Goal: Navigation & Orientation: Find specific page/section

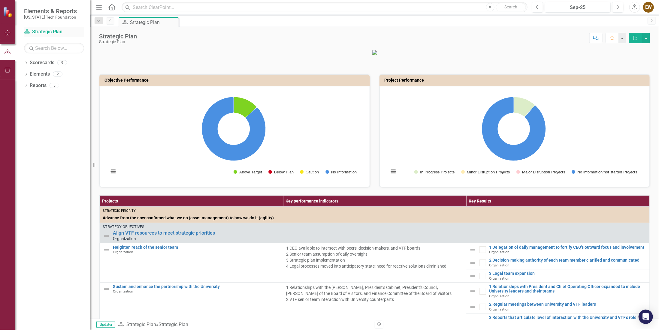
click at [32, 32] on link "Scorecard Strategic Plan" at bounding box center [54, 32] width 60 height 7
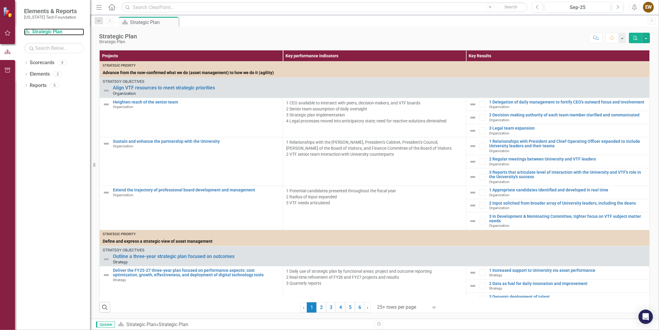
scroll to position [154, 0]
click at [321, 308] on link "2" at bounding box center [322, 308] width 10 height 10
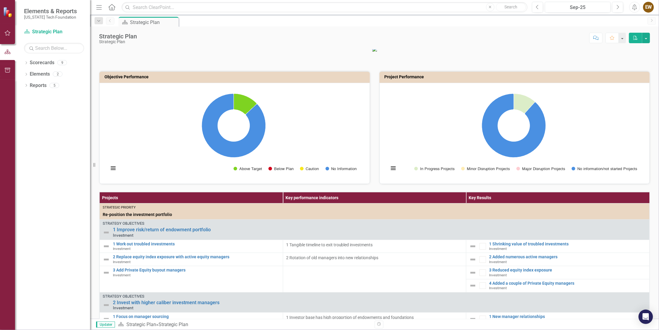
scroll to position [0, 0]
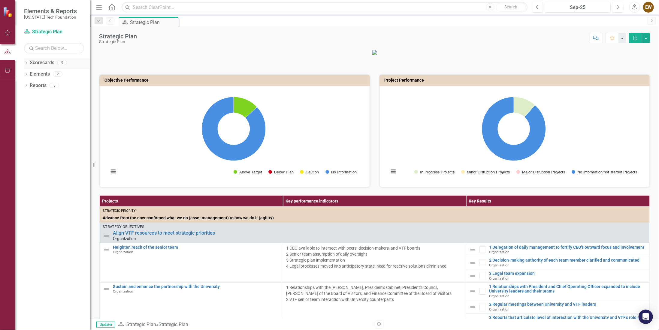
click at [36, 65] on link "Scorecards" at bounding box center [42, 62] width 25 height 7
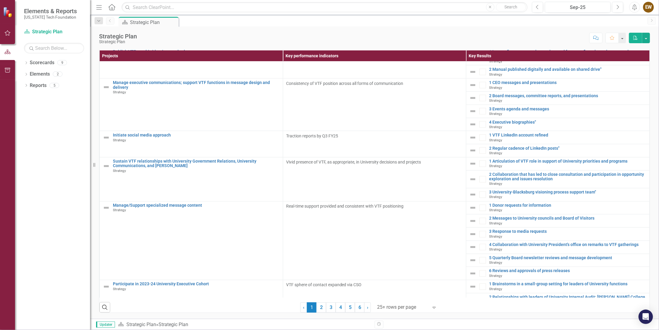
scroll to position [665, 0]
click at [327, 311] on link "3" at bounding box center [331, 308] width 10 height 10
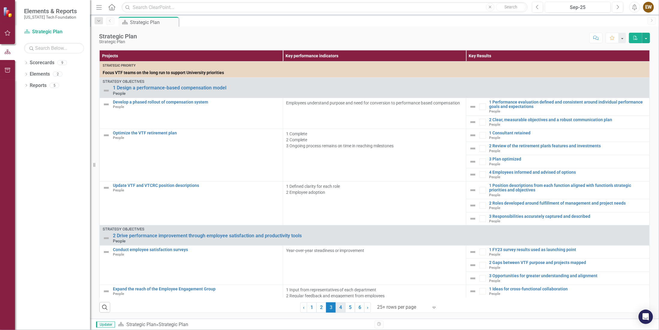
click at [340, 310] on link "4" at bounding box center [341, 308] width 10 height 10
click at [380, 306] on link "5" at bounding box center [385, 308] width 10 height 10
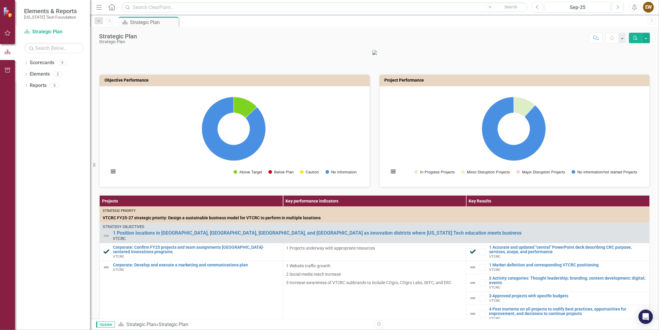
checkbox input "true"
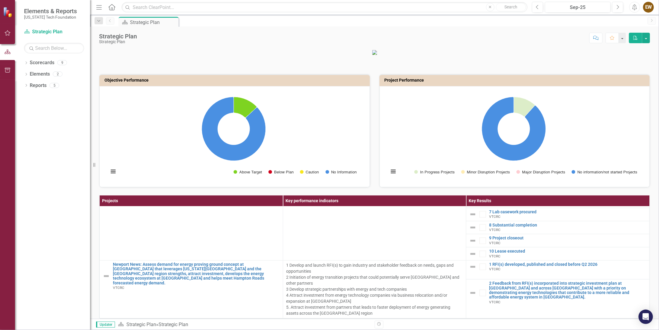
scroll to position [30, 0]
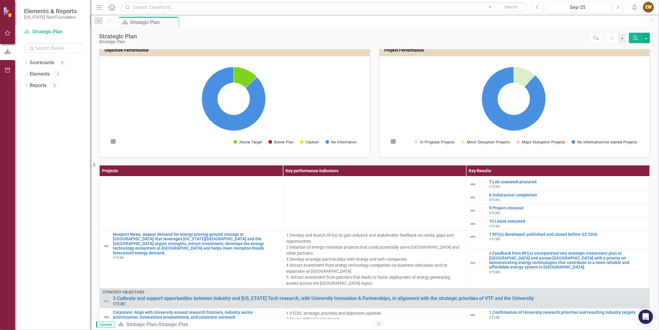
click at [112, 177] on th "Projects" at bounding box center [192, 171] width 184 height 11
click at [126, 146] on rect "Interactive chart" at bounding box center [234, 106] width 256 height 90
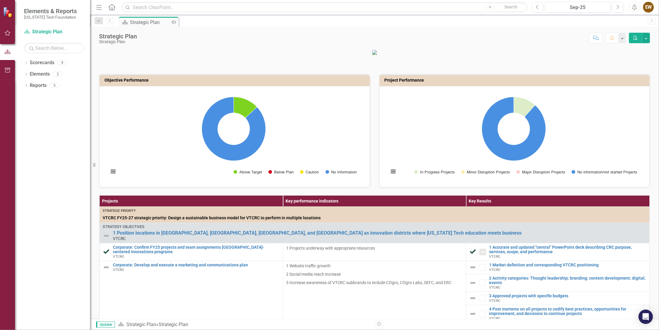
click at [144, 20] on div "Strategic Plan" at bounding box center [150, 23] width 40 height 8
click at [209, 26] on div "Scorecard Strategic Plan Pin" at bounding box center [381, 22] width 528 height 10
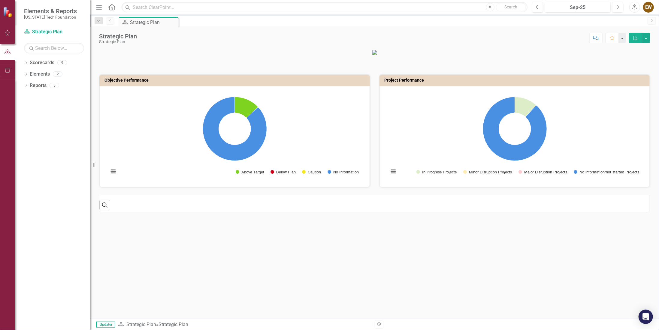
click at [7, 32] on icon "button" at bounding box center [8, 33] width 6 height 5
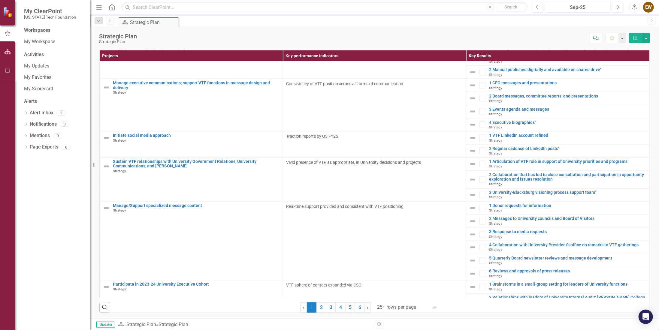
scroll to position [665, 0]
click at [322, 308] on link "2" at bounding box center [322, 308] width 10 height 10
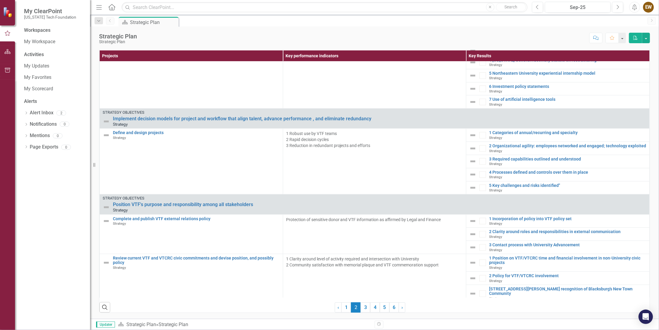
scroll to position [361, 0]
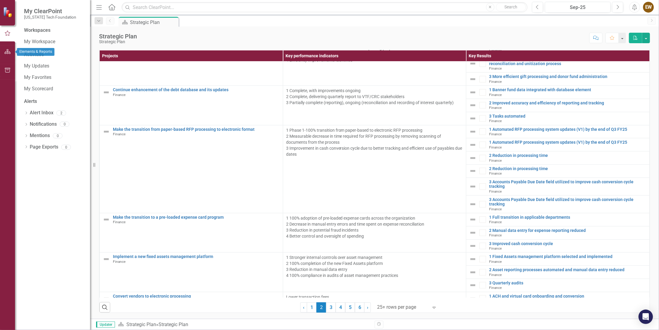
click at [23, 67] on div "Workspaces My Workspace Activities My Updates My Favorites My Scorecard Alerts …" at bounding box center [52, 178] width 75 height 303
click at [31, 65] on link "My Updates" at bounding box center [54, 66] width 60 height 7
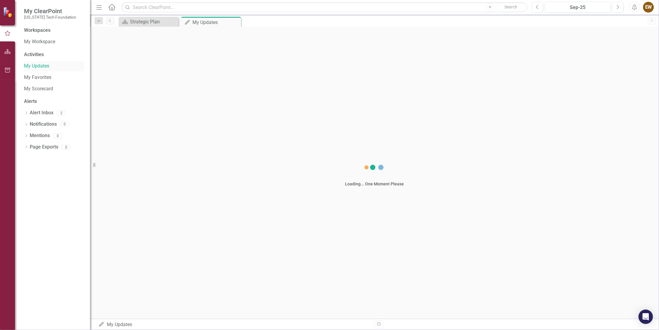
click at [31, 65] on link "My Updates" at bounding box center [54, 66] width 60 height 7
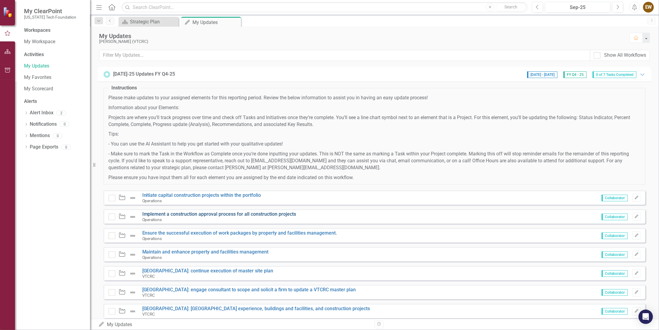
click at [169, 212] on link "Implement a construction approval process for all construction projects" at bounding box center [219, 215] width 154 height 6
